Goal: Task Accomplishment & Management: Use online tool/utility

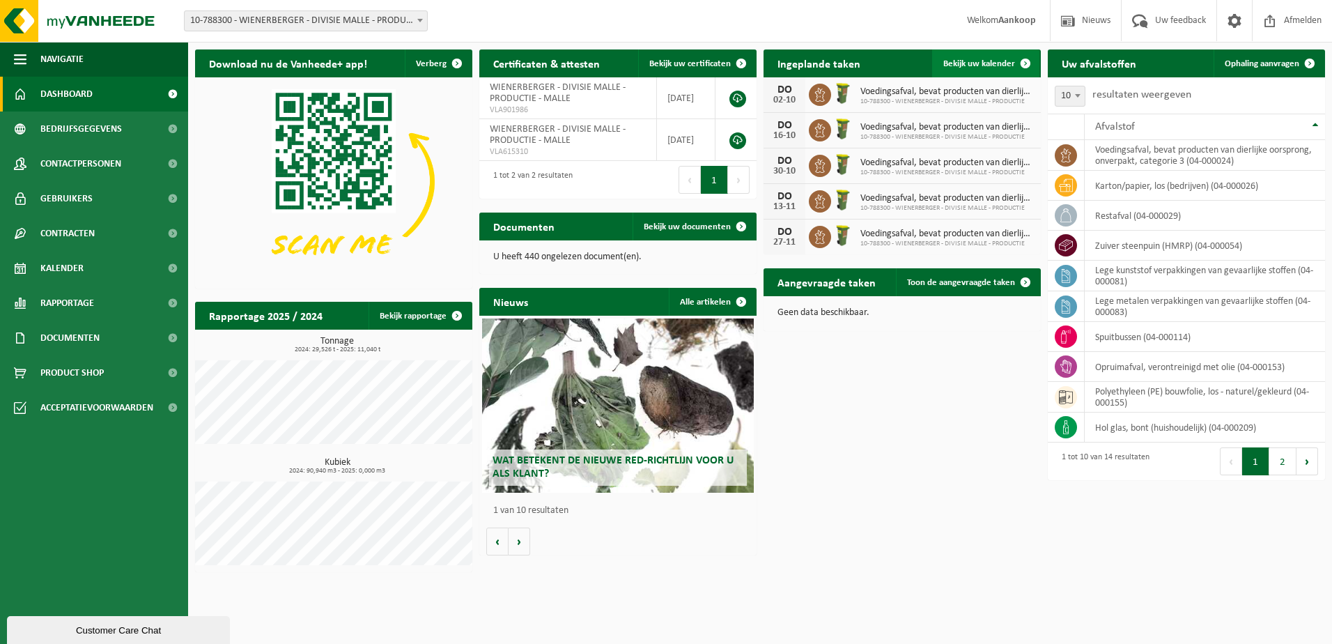
click at [990, 63] on span "Bekijk uw kalender" at bounding box center [979, 63] width 72 height 9
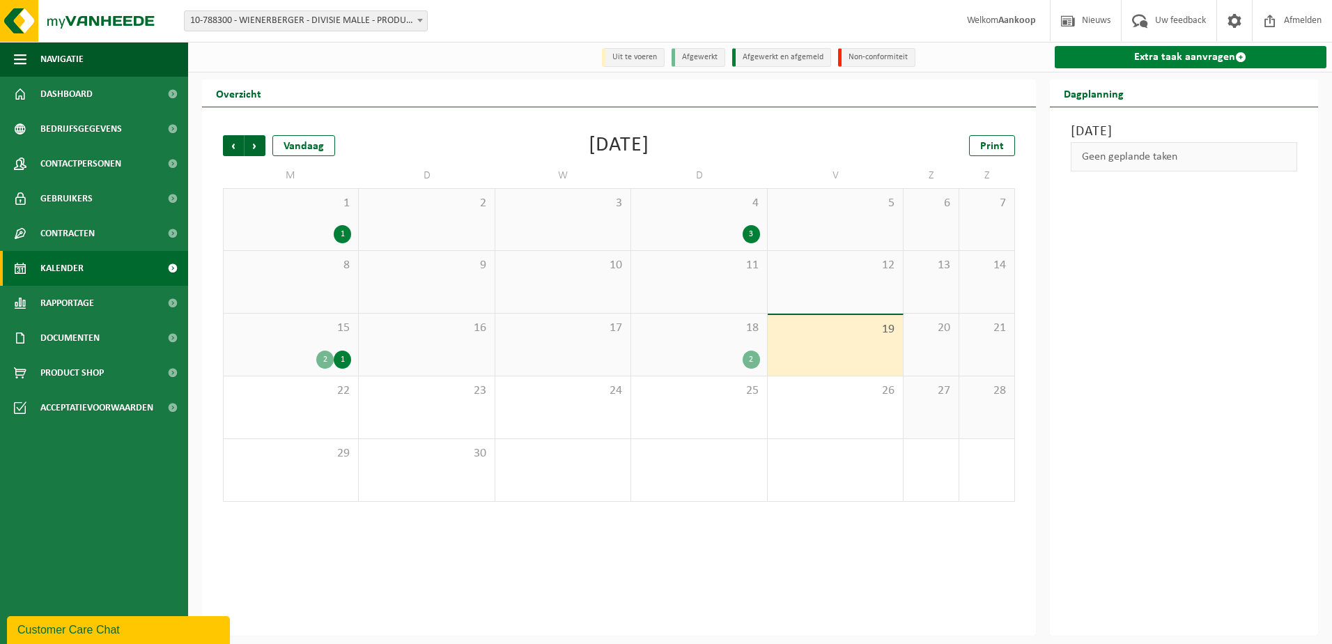
click at [1148, 55] on link "Extra taak aanvragen" at bounding box center [1191, 57] width 272 height 22
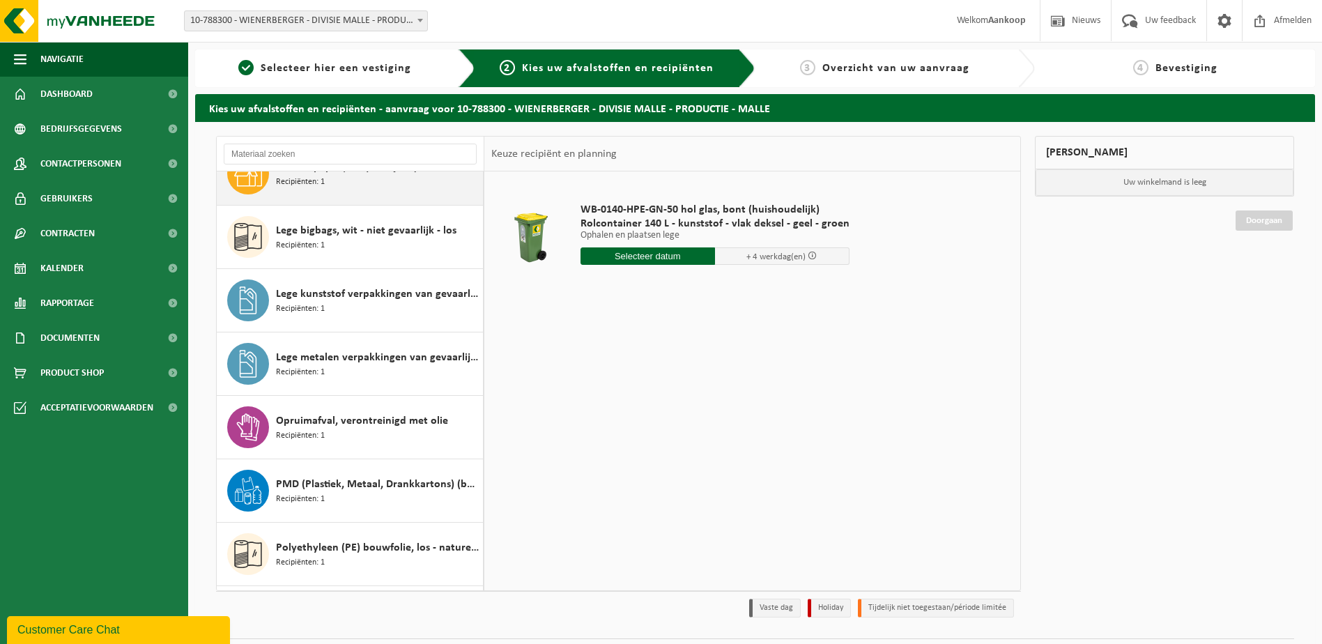
scroll to position [209, 0]
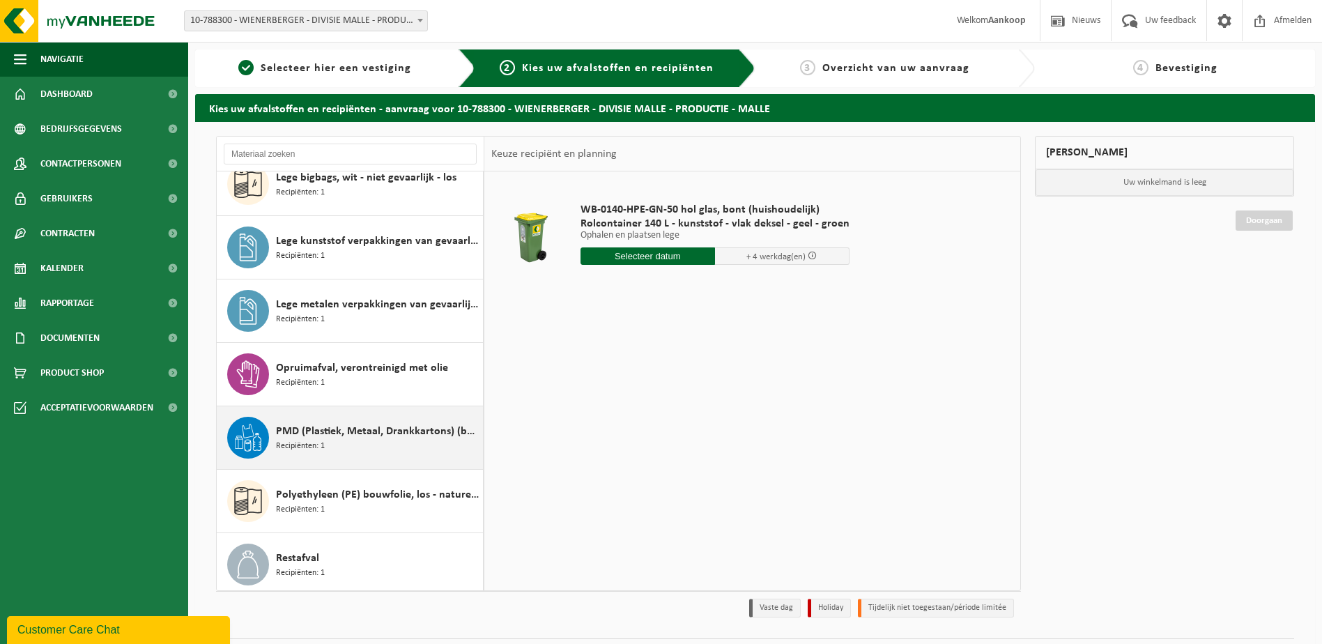
click at [321, 431] on span "PMD (Plastiek, Metaal, Drankkartons) (bedrijven)" at bounding box center [377, 431] width 203 height 17
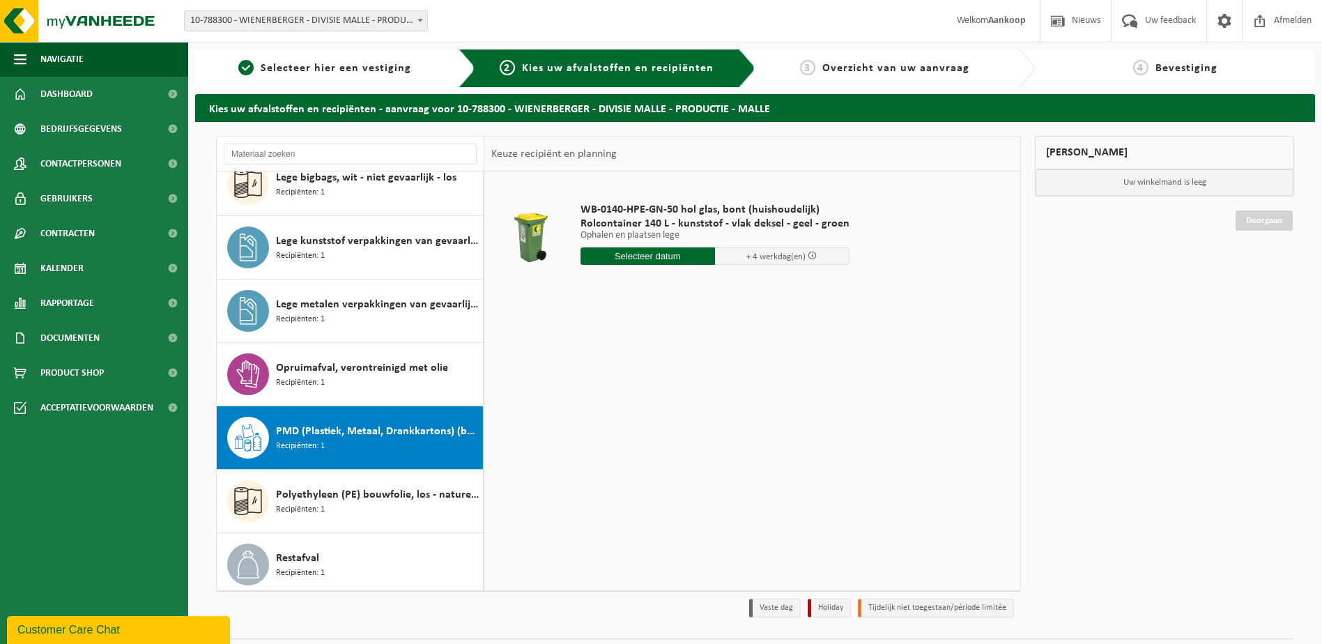
scroll to position [405, 0]
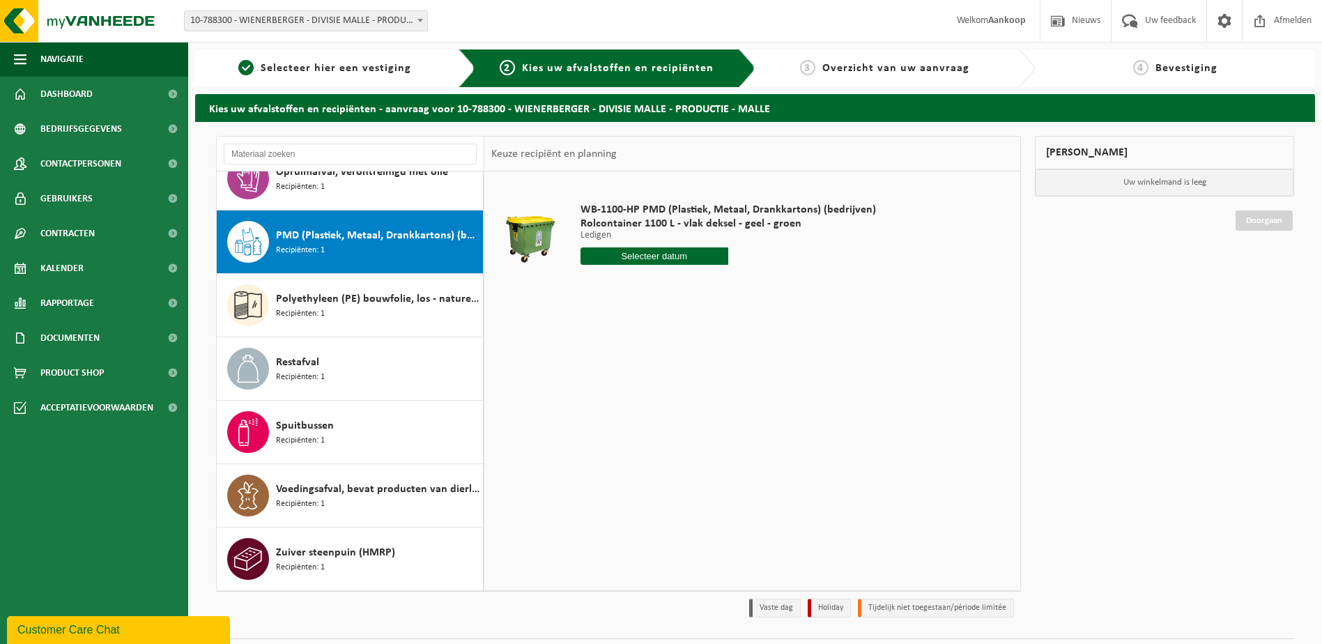
click at [633, 261] on input "text" at bounding box center [654, 255] width 148 height 17
click at [742, 288] on icon at bounding box center [738, 288] width 22 height 22
click at [669, 337] on div "2" at bounding box center [666, 335] width 24 height 22
type input "Van 2025-10-02"
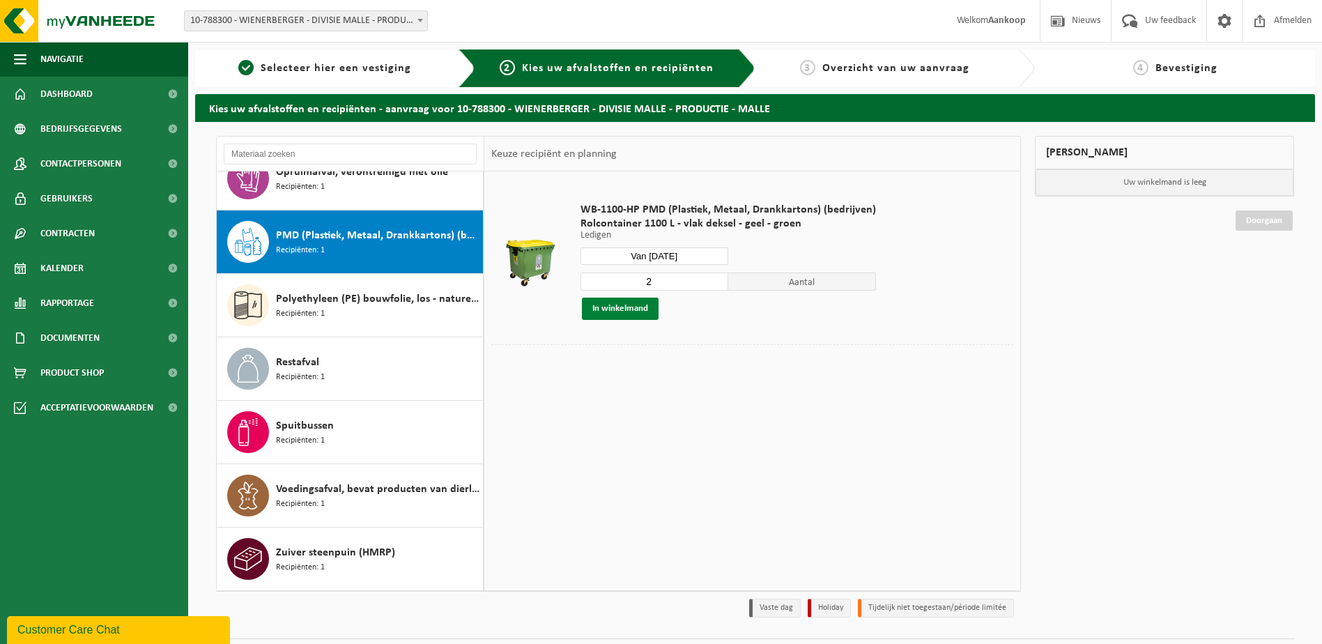
click at [630, 312] on button "In winkelmand" at bounding box center [620, 309] width 77 height 22
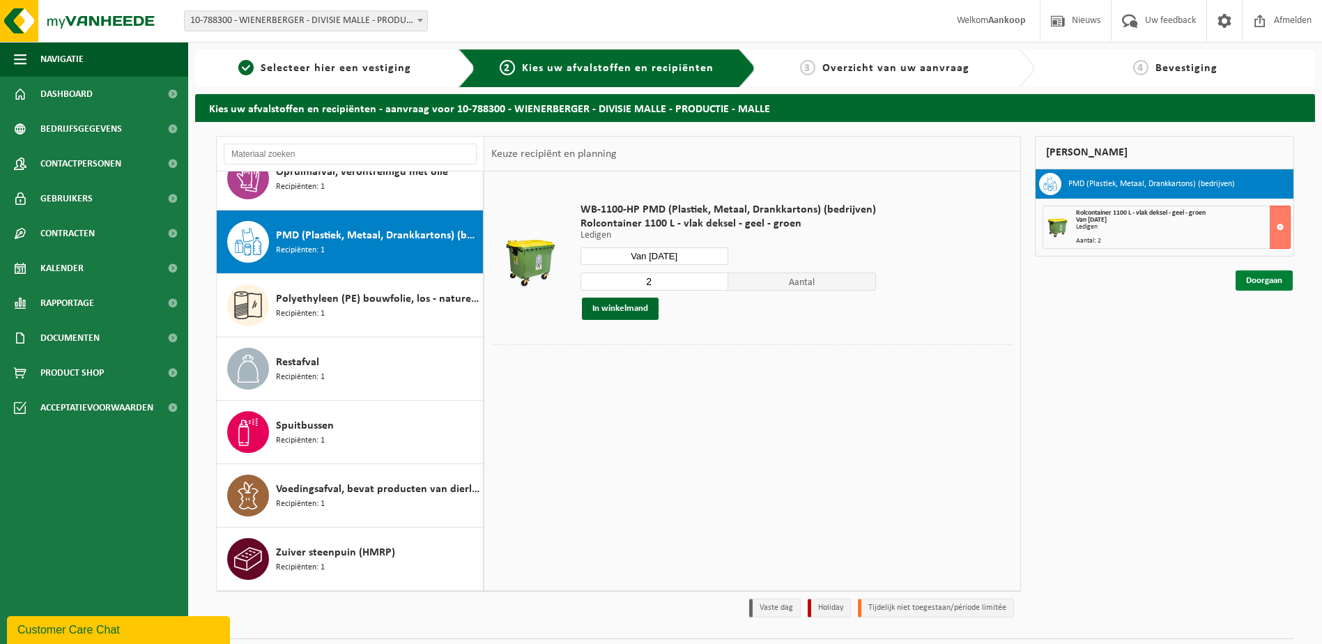
click at [1256, 281] on link "Doorgaan" at bounding box center [1263, 280] width 57 height 20
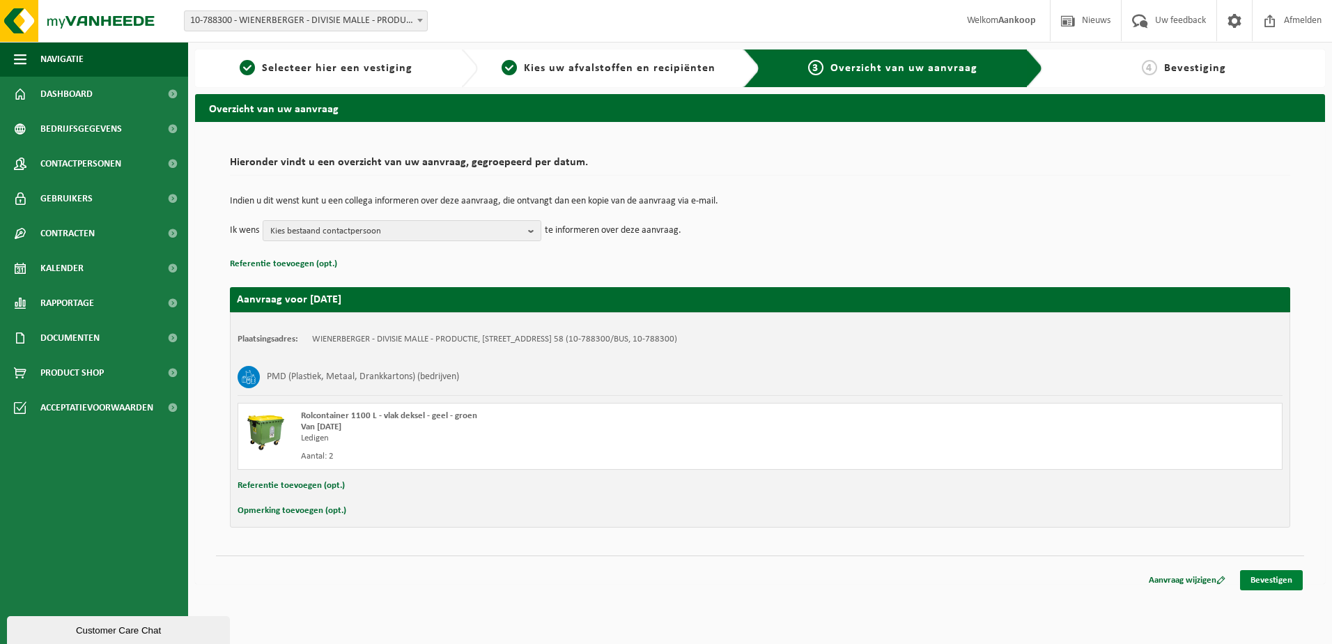
click at [1267, 573] on link "Bevestigen" at bounding box center [1271, 580] width 63 height 20
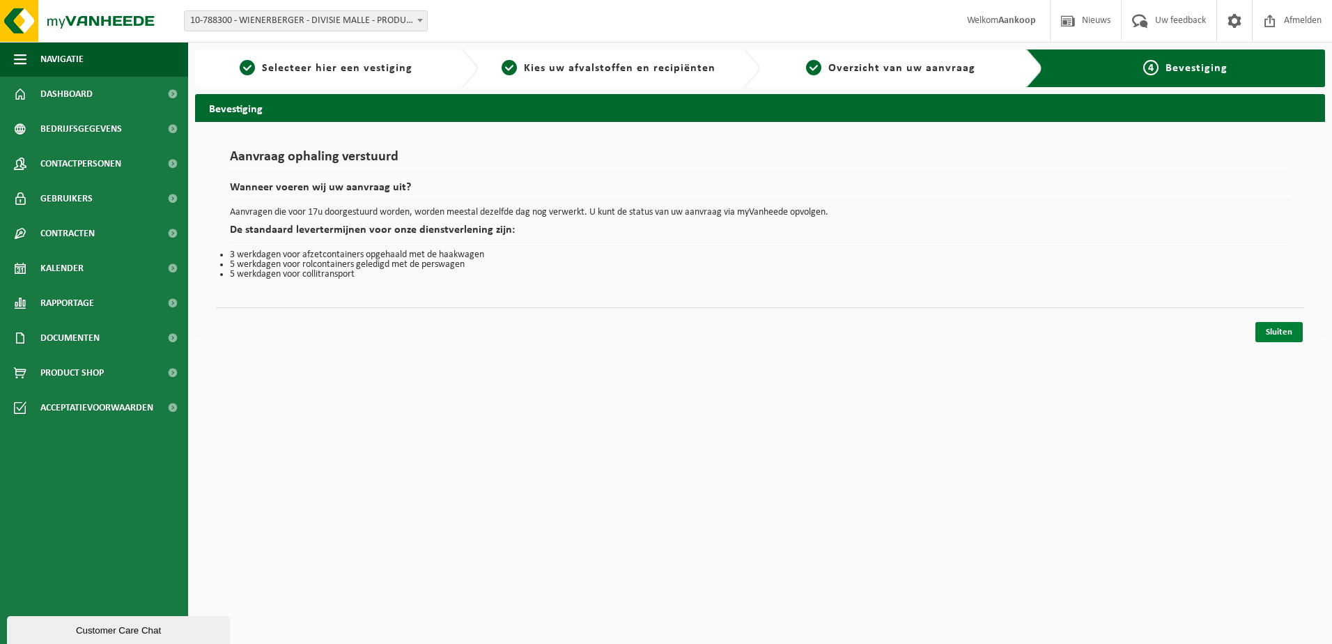
click at [1278, 334] on link "Sluiten" at bounding box center [1279, 332] width 47 height 20
